Goal: Task Accomplishment & Management: Use online tool/utility

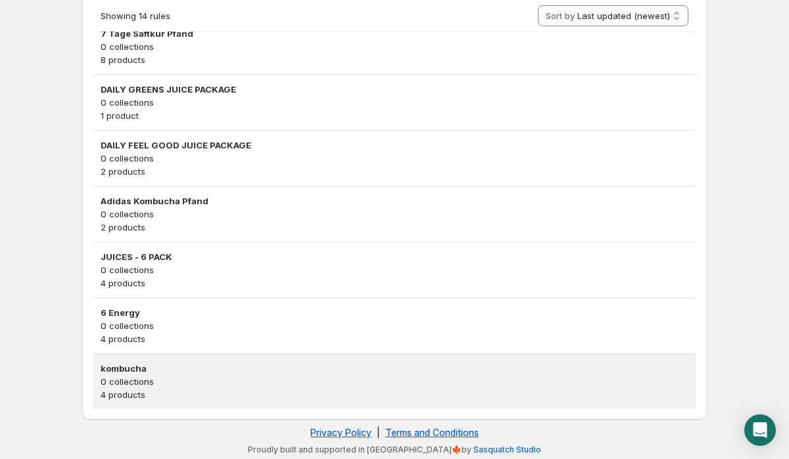
scroll to position [682, 0]
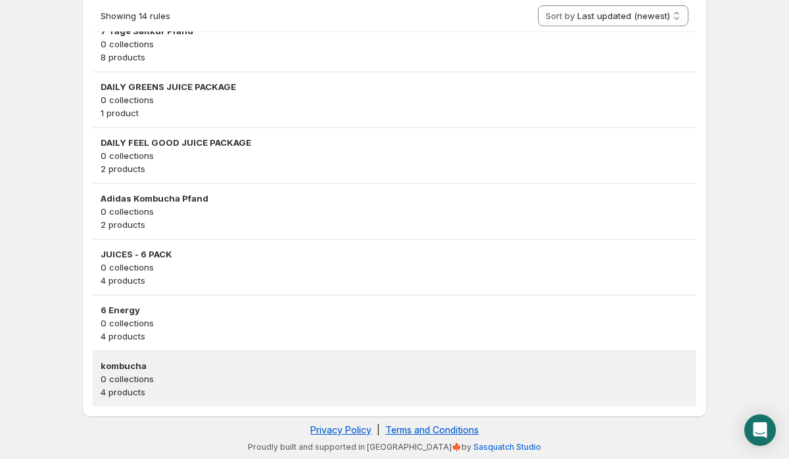
click at [256, 377] on p "0 collections" at bounding box center [394, 379] width 587 height 13
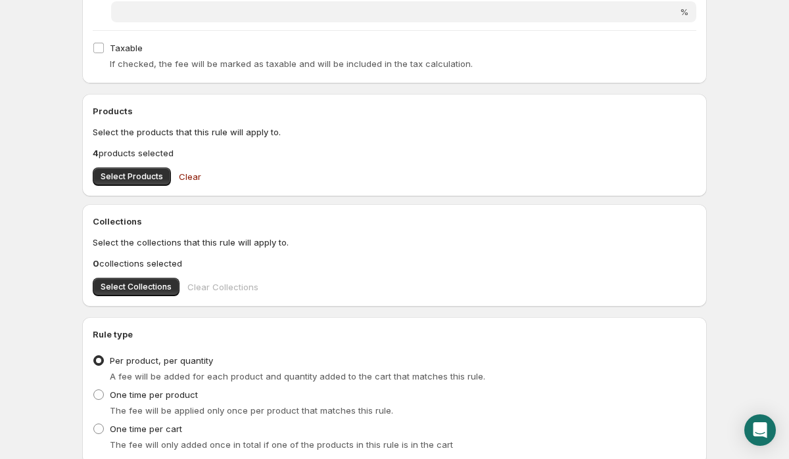
scroll to position [476, 0]
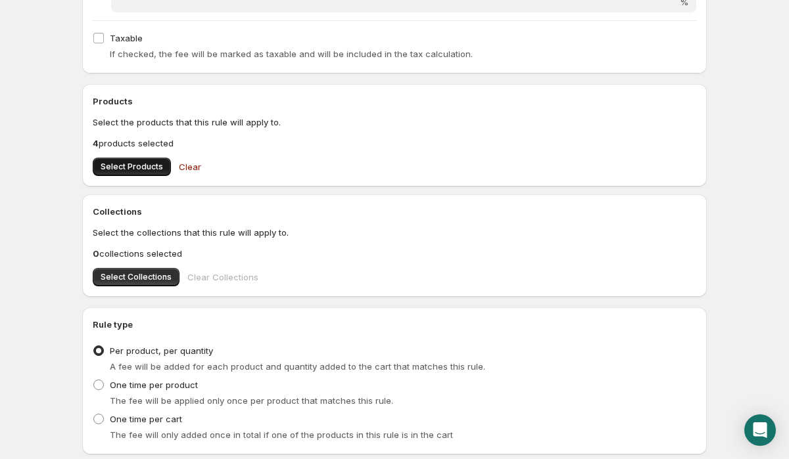
click at [141, 173] on button "Select Products" at bounding box center [132, 167] width 78 height 18
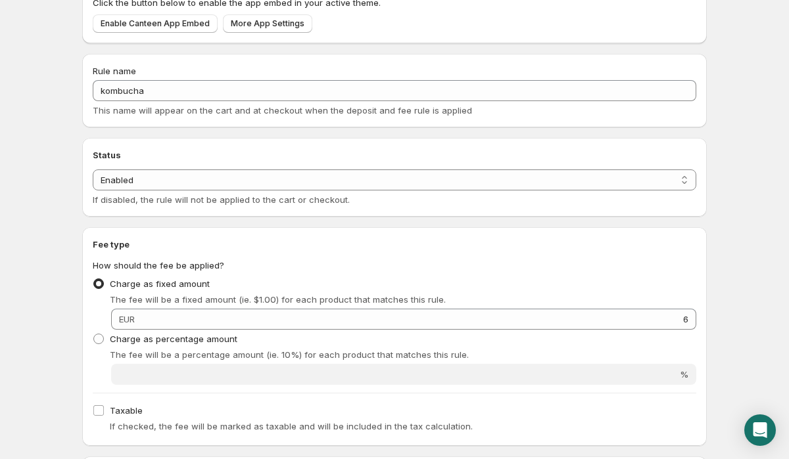
scroll to position [0, 0]
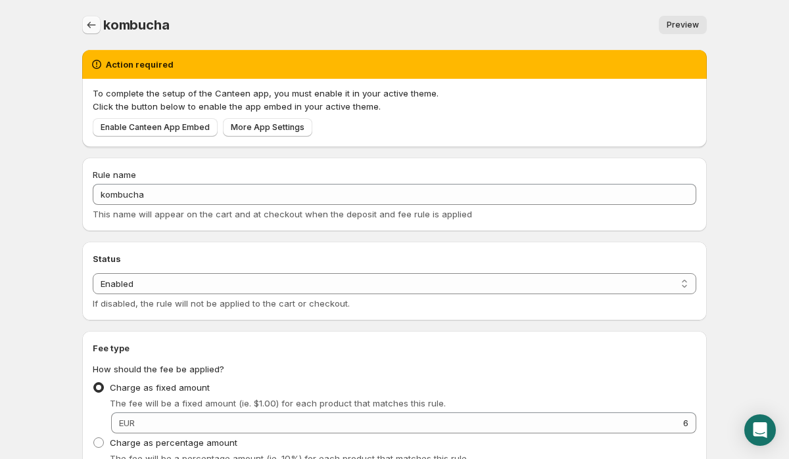
click at [97, 23] on icon "Settings" at bounding box center [91, 24] width 13 height 13
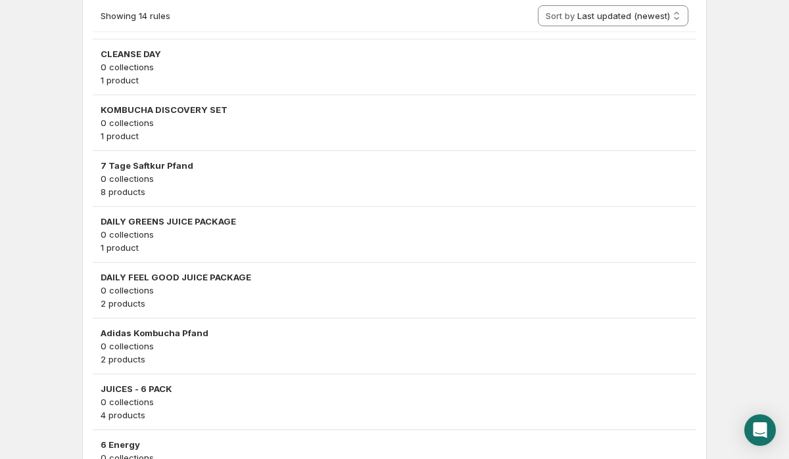
scroll to position [682, 0]
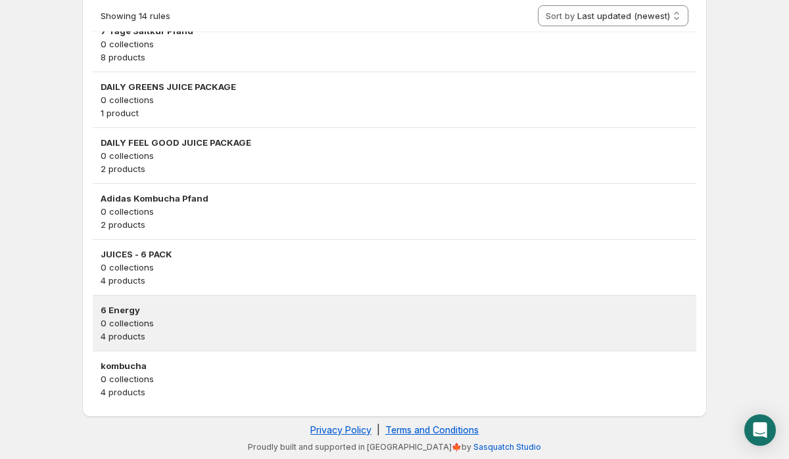
click at [191, 339] on p "4 products" at bounding box center [394, 336] width 587 height 13
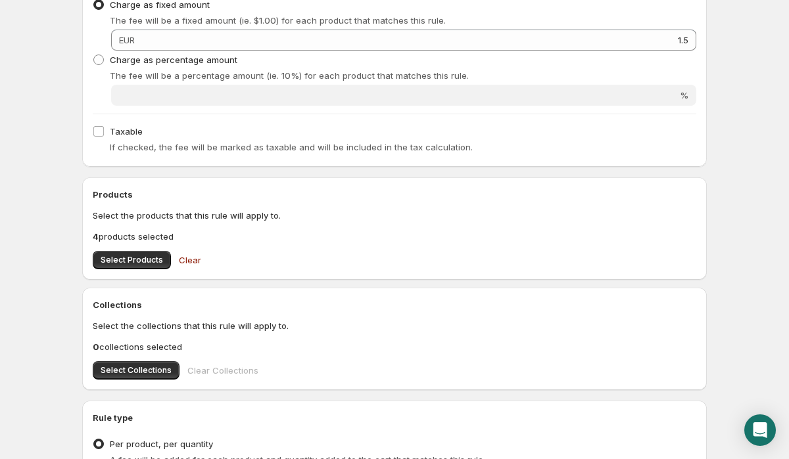
scroll to position [564, 0]
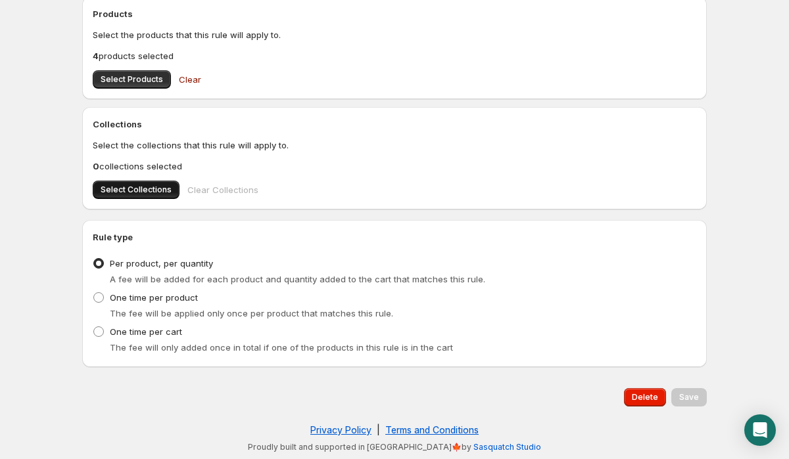
click at [148, 189] on span "Select Collections" at bounding box center [136, 190] width 71 height 11
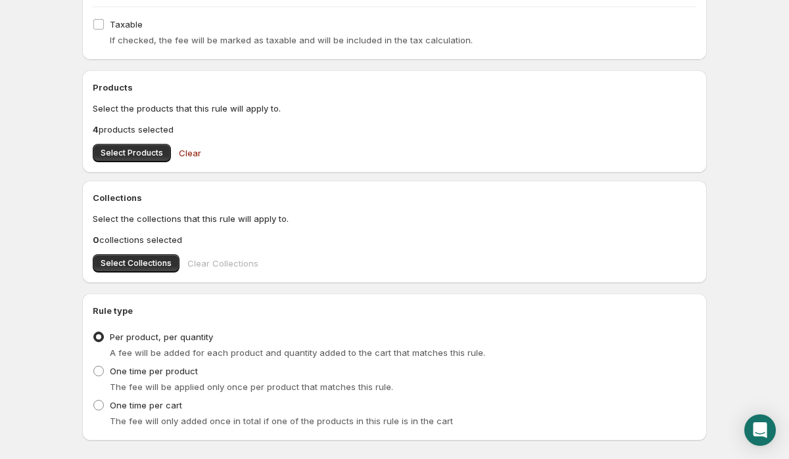
scroll to position [418, 0]
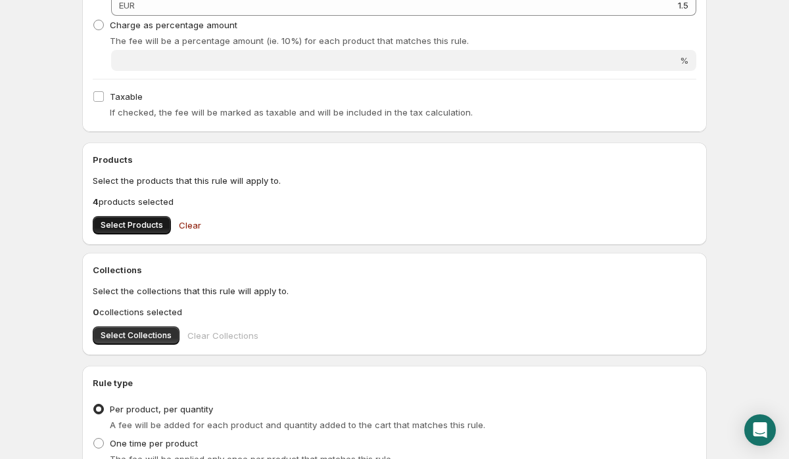
click at [129, 224] on span "Select Products" at bounding box center [132, 225] width 62 height 11
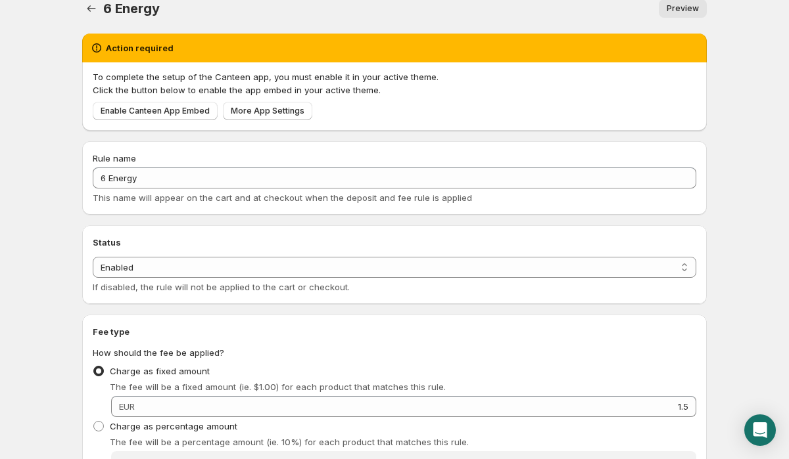
scroll to position [0, 0]
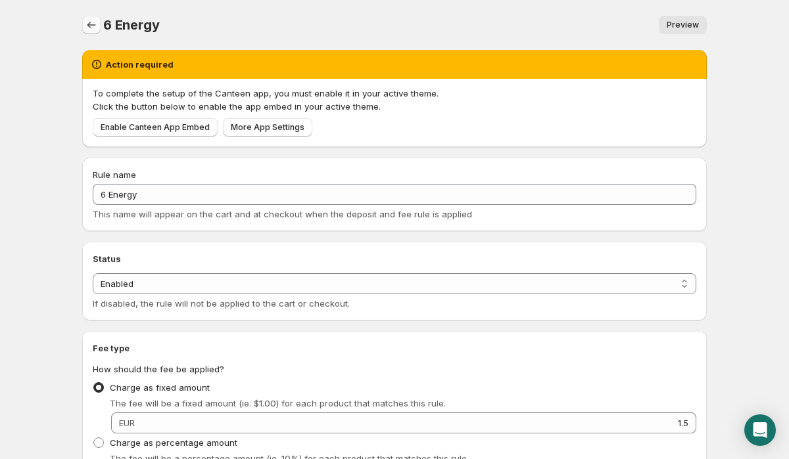
click at [93, 30] on icon "Settings" at bounding box center [91, 24] width 13 height 13
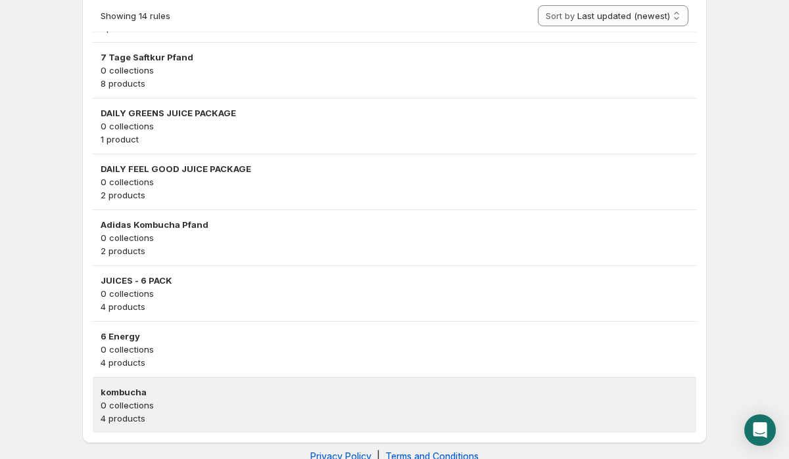
scroll to position [647, 0]
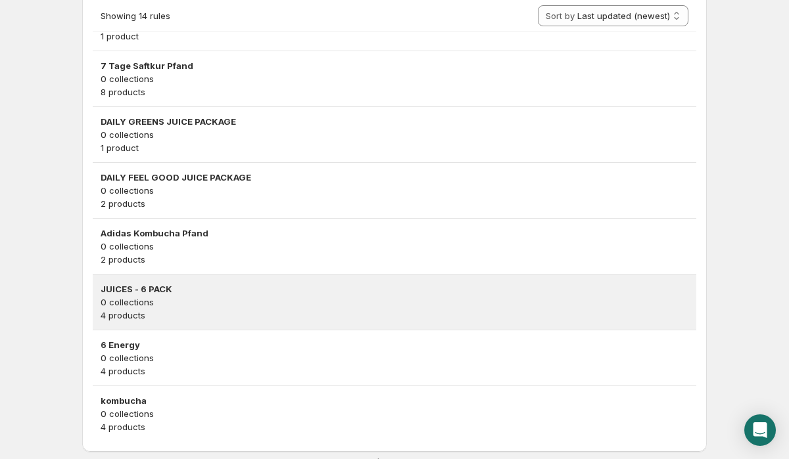
click at [209, 315] on p "4 products" at bounding box center [394, 315] width 587 height 13
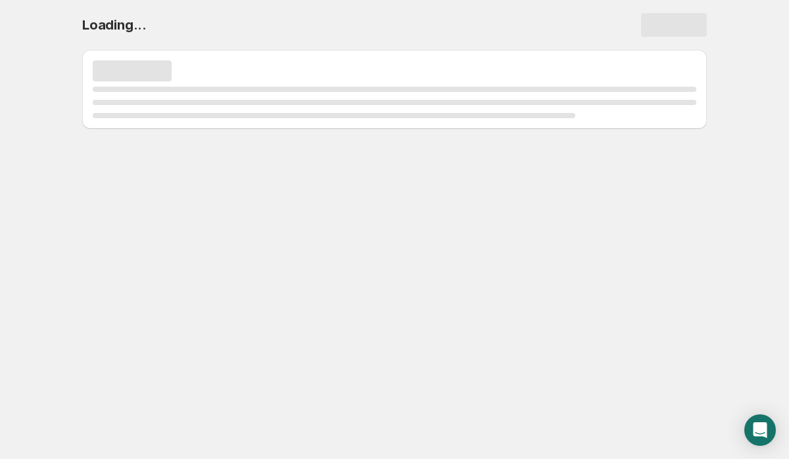
scroll to position [0, 0]
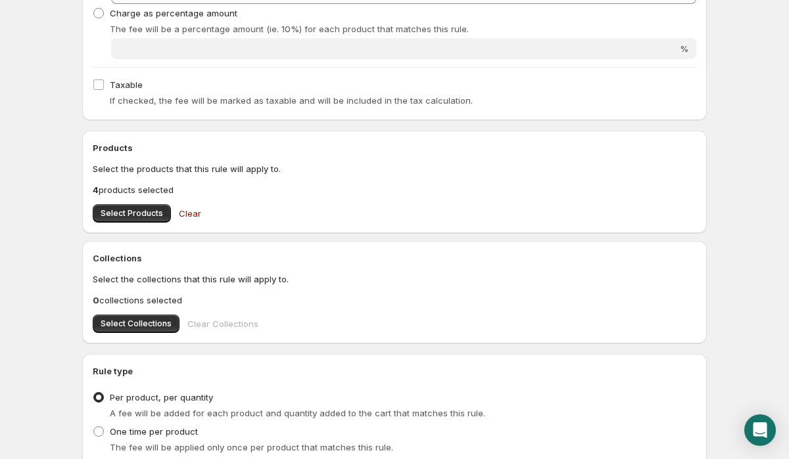
scroll to position [459, 0]
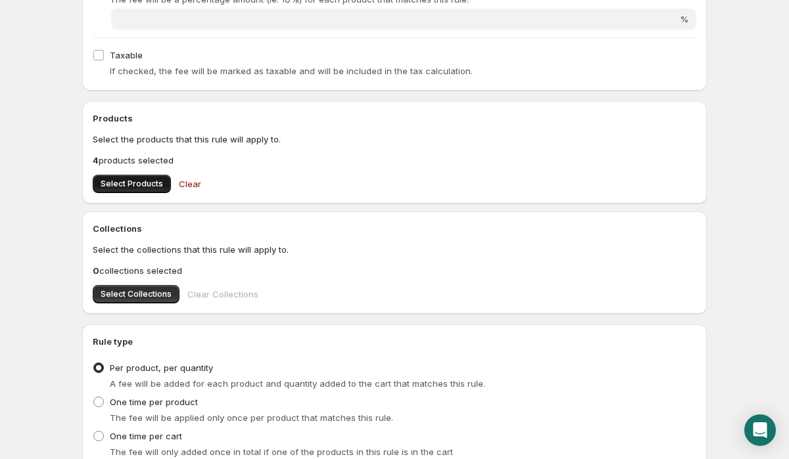
click at [150, 187] on span "Select Products" at bounding box center [132, 184] width 62 height 11
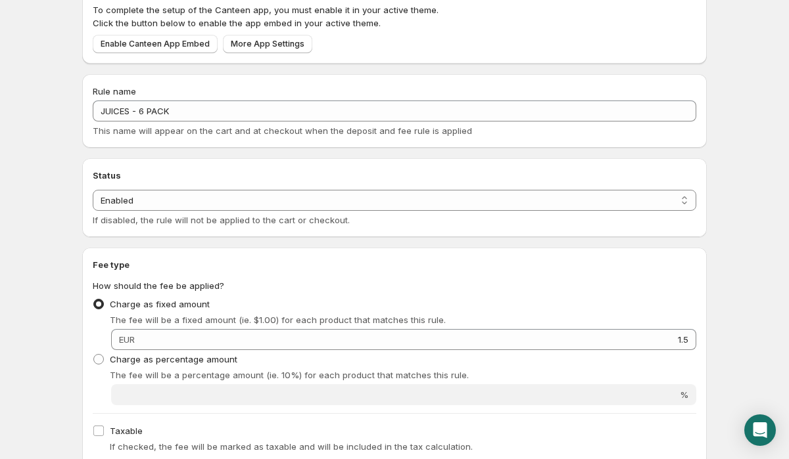
scroll to position [0, 0]
